Goal: Task Accomplishment & Management: Complete application form

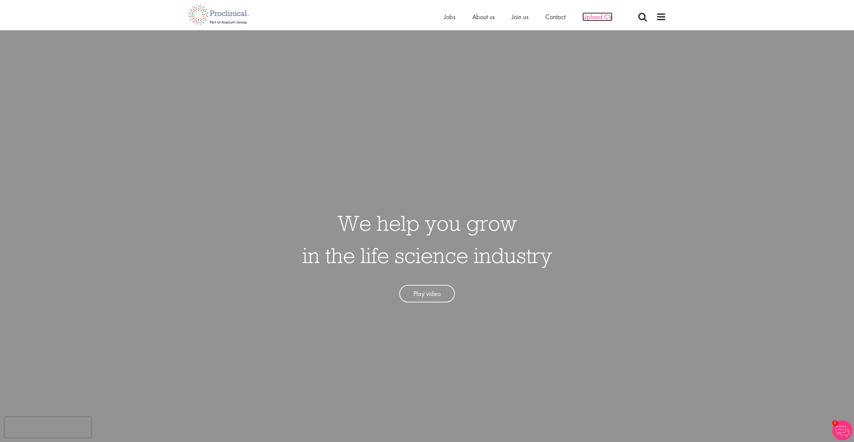
click at [597, 20] on span "Upload CV" at bounding box center [598, 16] width 30 height 9
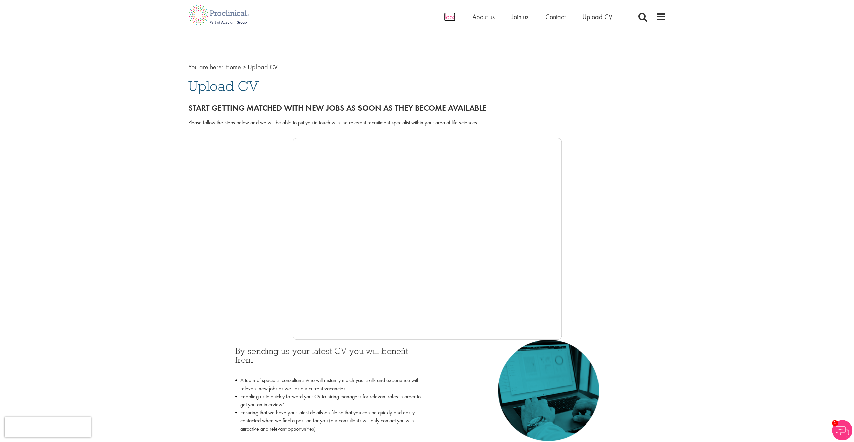
click at [449, 18] on span "Jobs" at bounding box center [449, 16] width 11 height 9
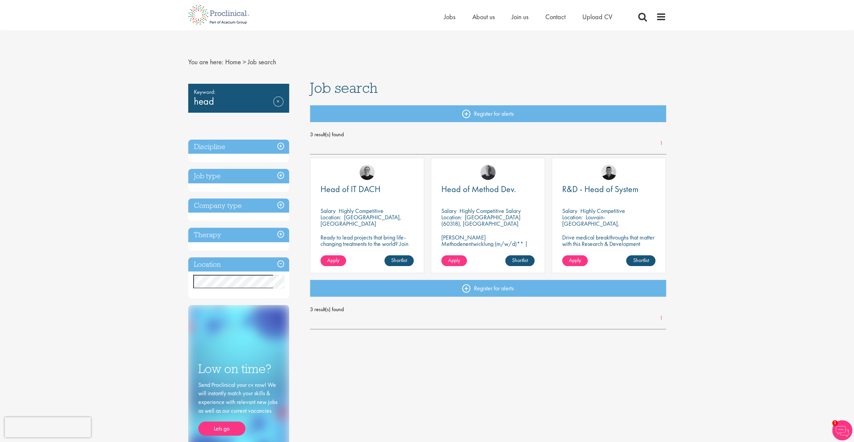
click at [345, 209] on p "Highly Competitive" at bounding box center [361, 211] width 45 height 8
click at [349, 186] on span "Head of IT DACH" at bounding box center [351, 189] width 60 height 11
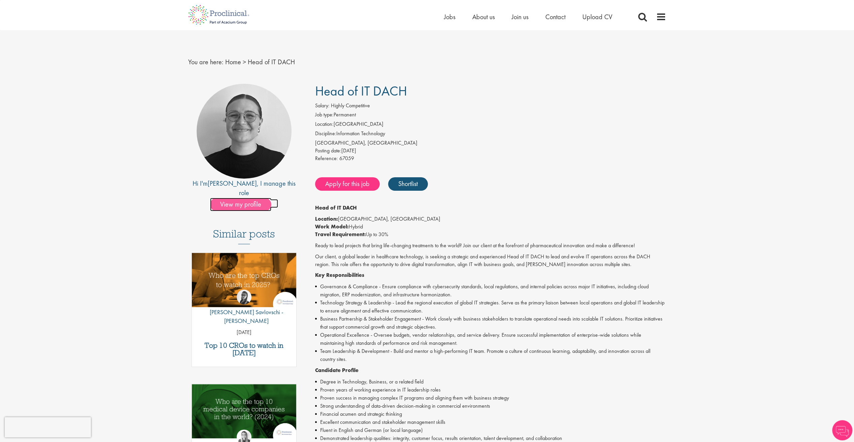
click at [261, 198] on span "View my profile" at bounding box center [240, 204] width 61 height 13
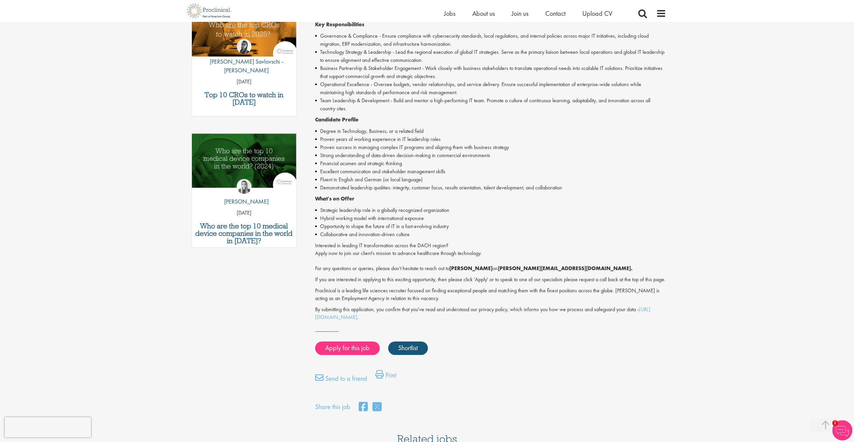
scroll to position [256, 0]
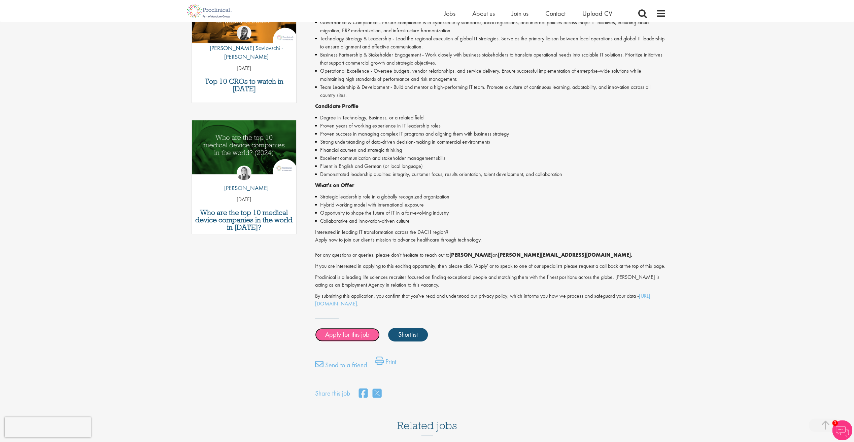
click at [350, 342] on link "Apply for this job" at bounding box center [347, 334] width 65 height 13
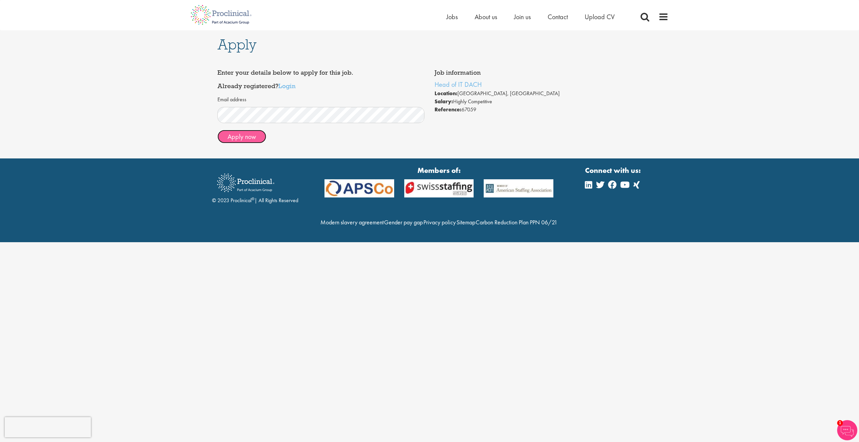
click at [258, 141] on button "Apply now" at bounding box center [242, 136] width 49 height 13
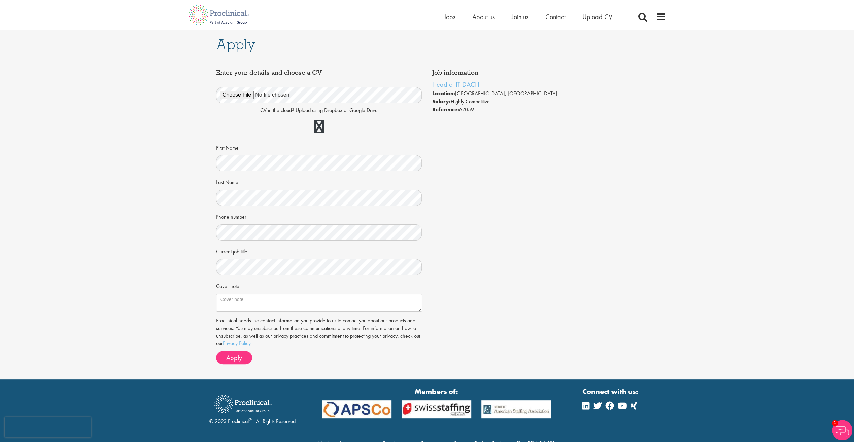
click at [648, 141] on div "Apply Job information Head of IT DACH Location: [GEOGRAPHIC_DATA], [GEOGRAPHIC_…" at bounding box center [427, 205] width 864 height 350
click at [273, 299] on textarea "Cover note" at bounding box center [319, 303] width 206 height 18
type textarea "Meine Kündigungsfrist beträgt 6 Wochen zum Quartalsende. Mein Gehaltswunsch lie…"
click at [242, 359] on button "Apply" at bounding box center [234, 357] width 36 height 13
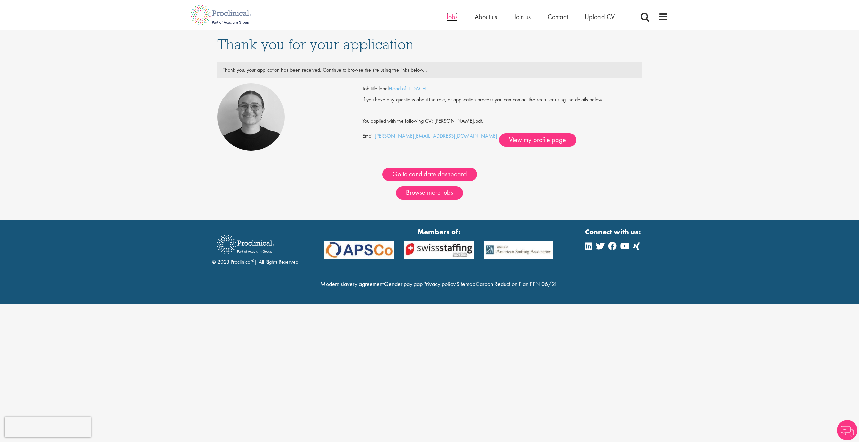
click at [451, 17] on span "Jobs" at bounding box center [452, 16] width 11 height 9
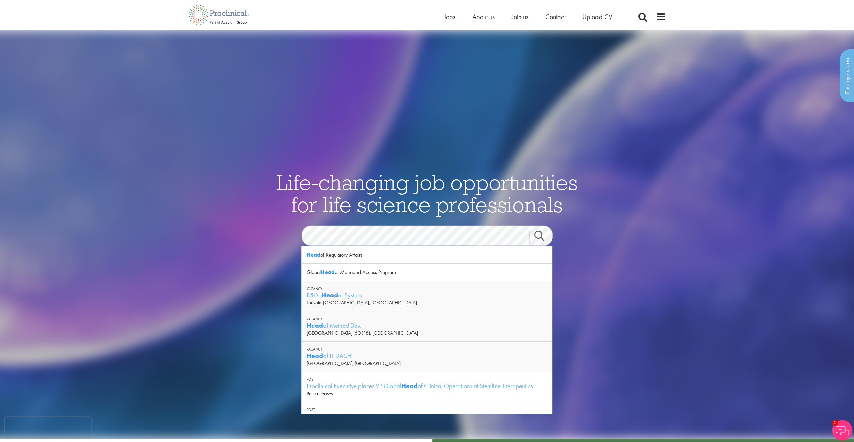
click at [343, 355] on div "Head of IT DACH" at bounding box center [427, 356] width 240 height 8
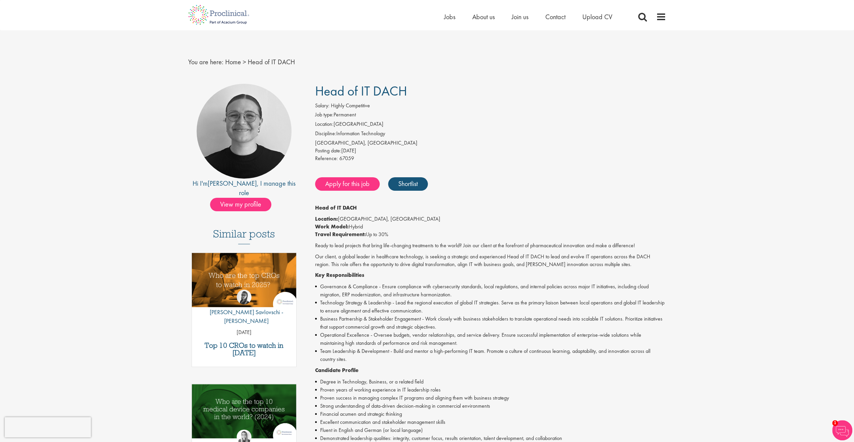
drag, startPoint x: 407, startPoint y: 85, endPoint x: 318, endPoint y: 86, distance: 88.9
click at [318, 86] on span "Head of IT DACH" at bounding box center [361, 91] width 92 height 17
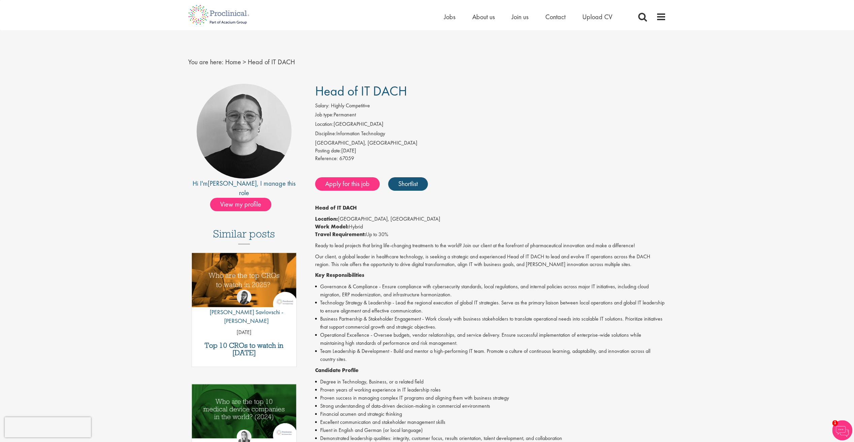
copy span "Head of IT DACH"
click at [231, 198] on span "View my profile" at bounding box center [240, 204] width 61 height 13
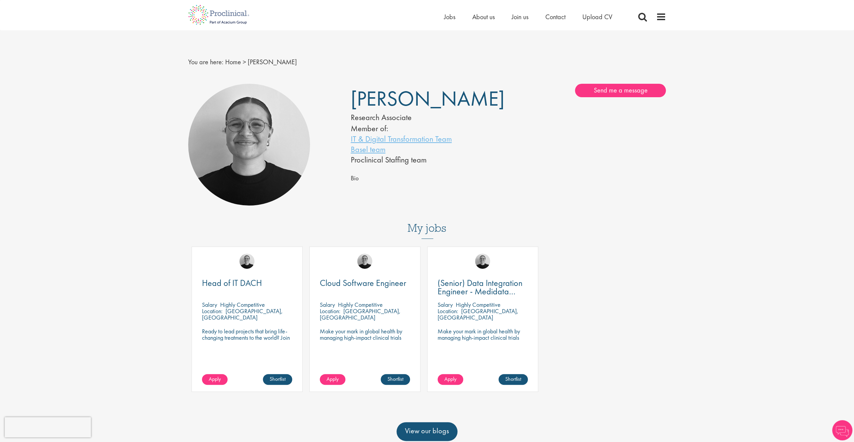
drag, startPoint x: 485, startPoint y: 102, endPoint x: 350, endPoint y: 106, distance: 134.4
click at [350, 106] on div "[PERSON_NAME] Research Associate Member of: IT & Digital Transformation Team Ba…" at bounding box center [427, 124] width 163 height 81
copy span "[PERSON_NAME]"
click at [580, 175] on div "Bio" at bounding box center [509, 178] width 316 height 10
